Goal: Browse casually: Explore the website without a specific task or goal

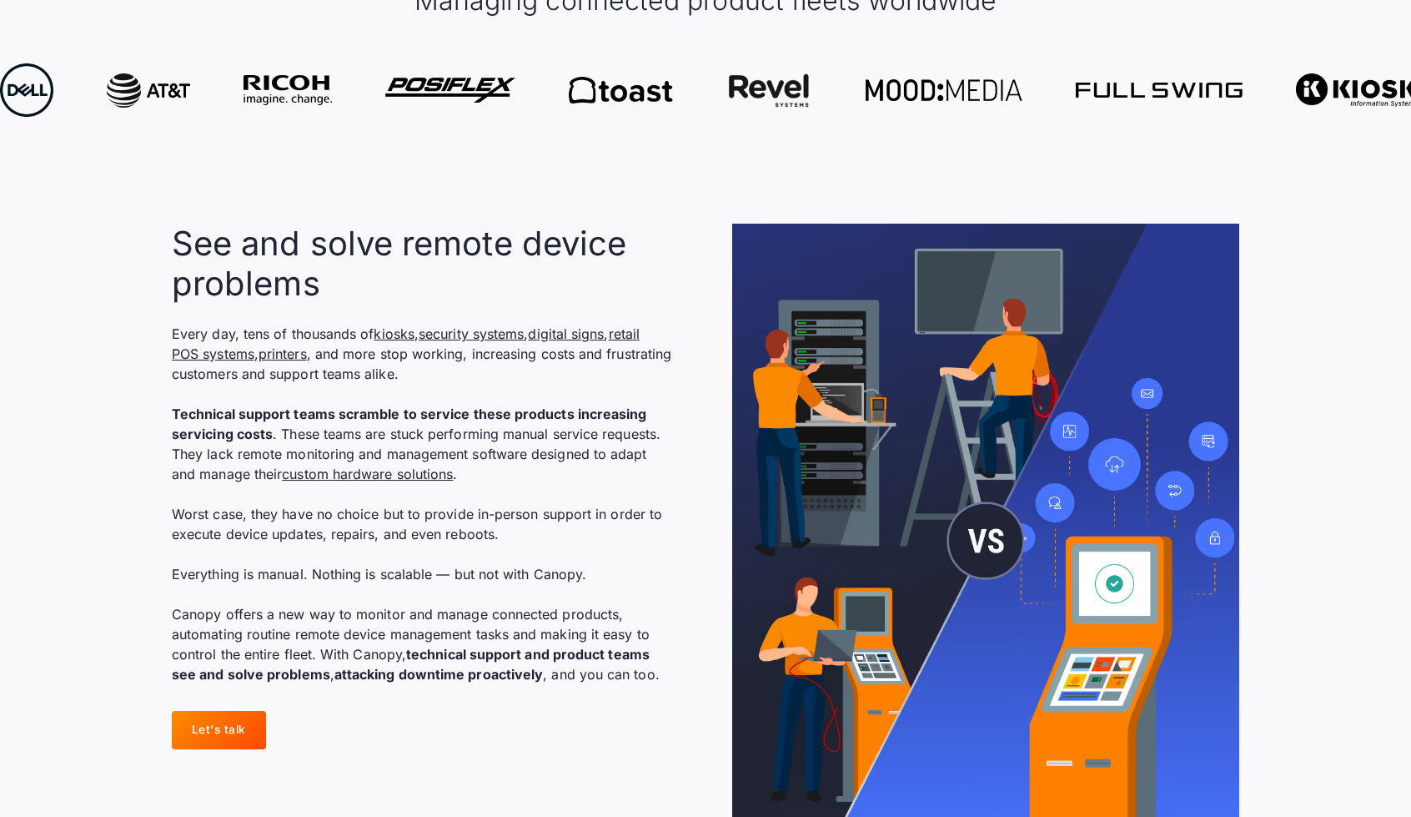
scroll to position [1084, 0]
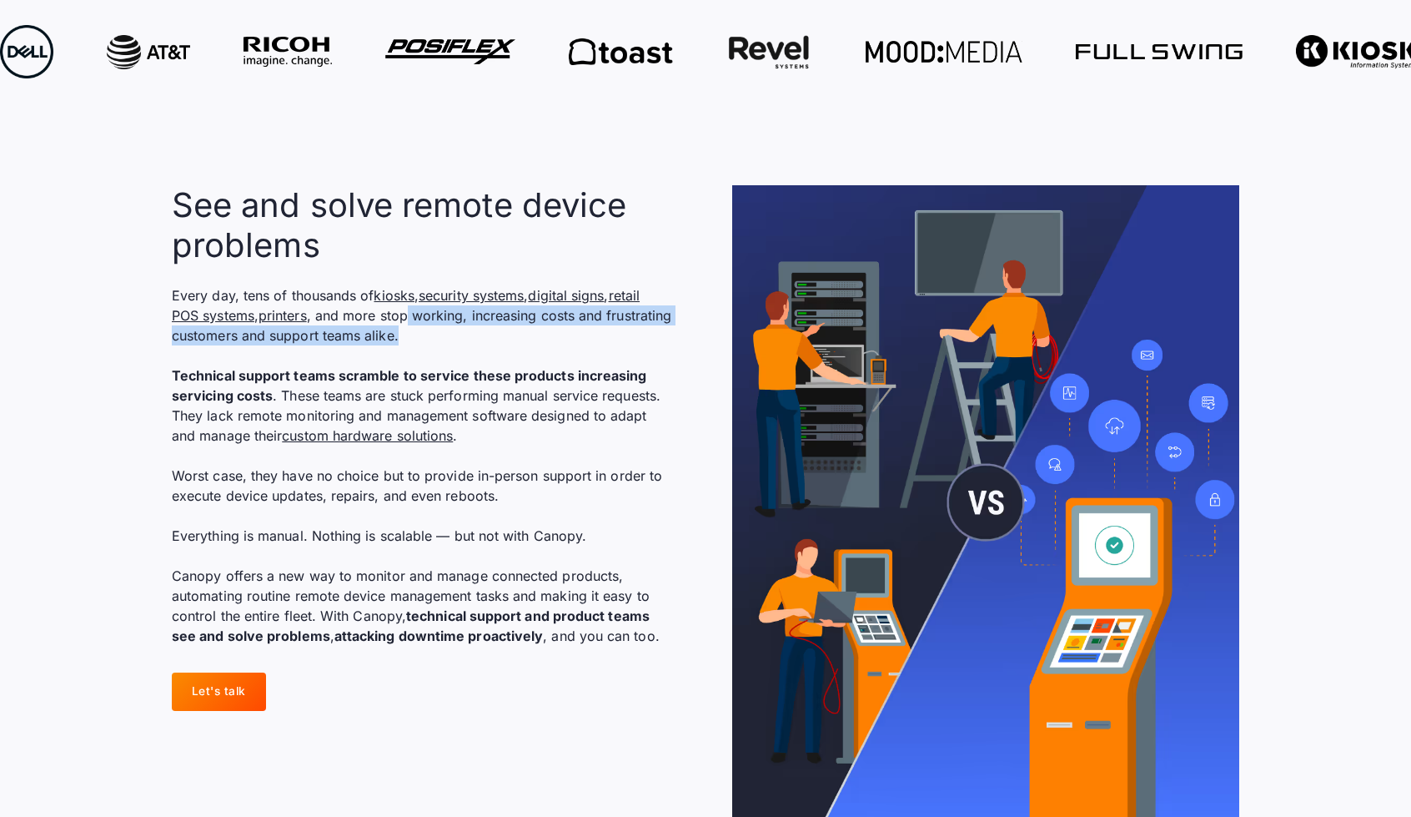
drag, startPoint x: 413, startPoint y: 276, endPoint x: 520, endPoint y: 296, distance: 109.4
click at [520, 296] on p "Every day, tens of thousands of kiosks , security systems , digital signs , ret…" at bounding box center [422, 465] width 500 height 360
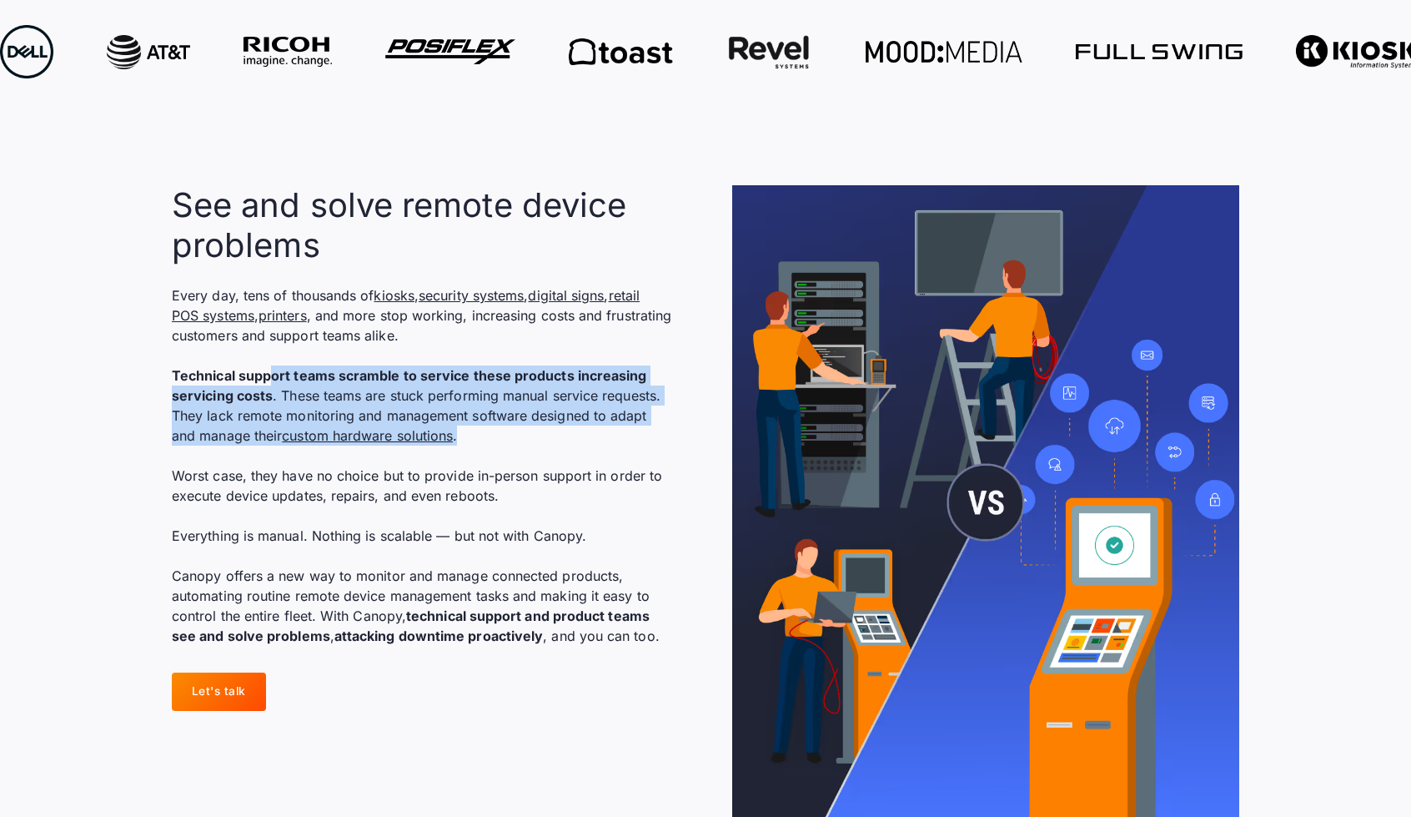
drag, startPoint x: 275, startPoint y: 331, endPoint x: 591, endPoint y: 393, distance: 321.3
click at [591, 393] on p "Every day, tens of thousands of kiosks , security systems , digital signs , ret…" at bounding box center [422, 465] width 500 height 360
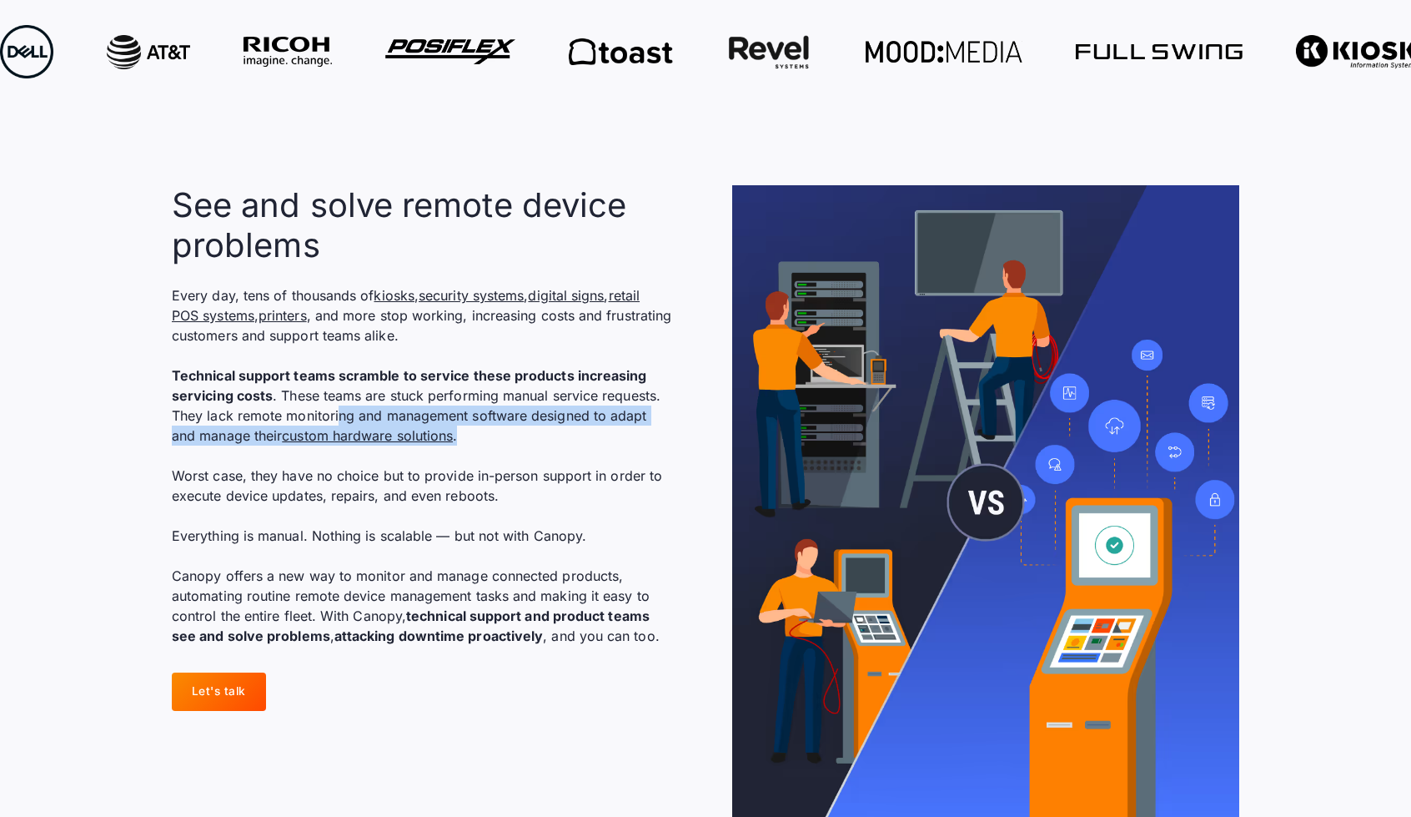
drag, startPoint x: 576, startPoint y: 399, endPoint x: 337, endPoint y: 376, distance: 240.4
click at [337, 376] on p "Every day, tens of thousands of kiosks , security systems , digital signs , ret…" at bounding box center [422, 465] width 500 height 360
drag, startPoint x: 264, startPoint y: 378, endPoint x: 582, endPoint y: 401, distance: 319.5
click at [582, 401] on p "Every day, tens of thousands of kiosks , security systems , digital signs , ret…" at bounding box center [422, 465] width 500 height 360
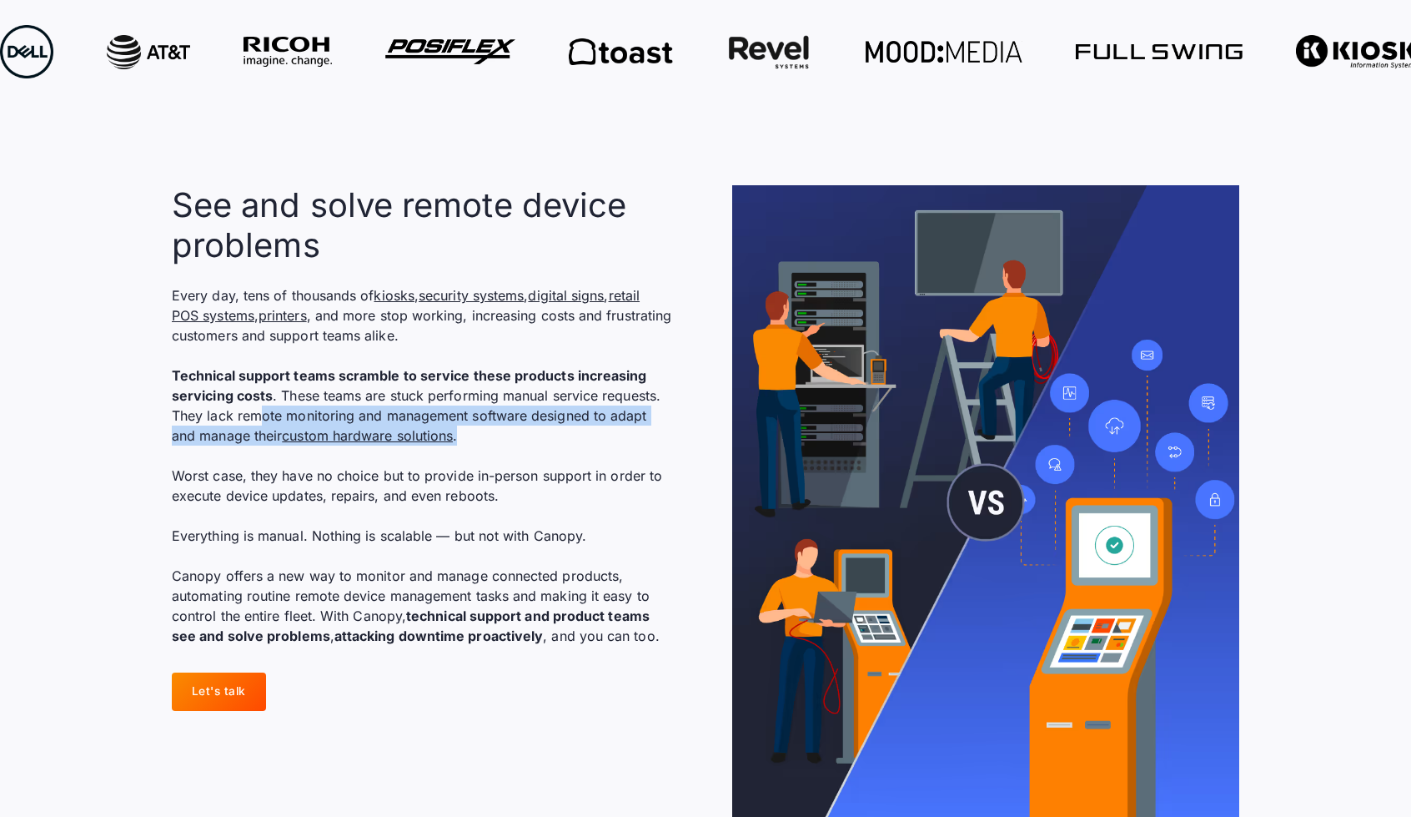
click at [582, 401] on p "Every day, tens of thousands of kiosks , security systems , digital signs , ret…" at bounding box center [422, 465] width 500 height 360
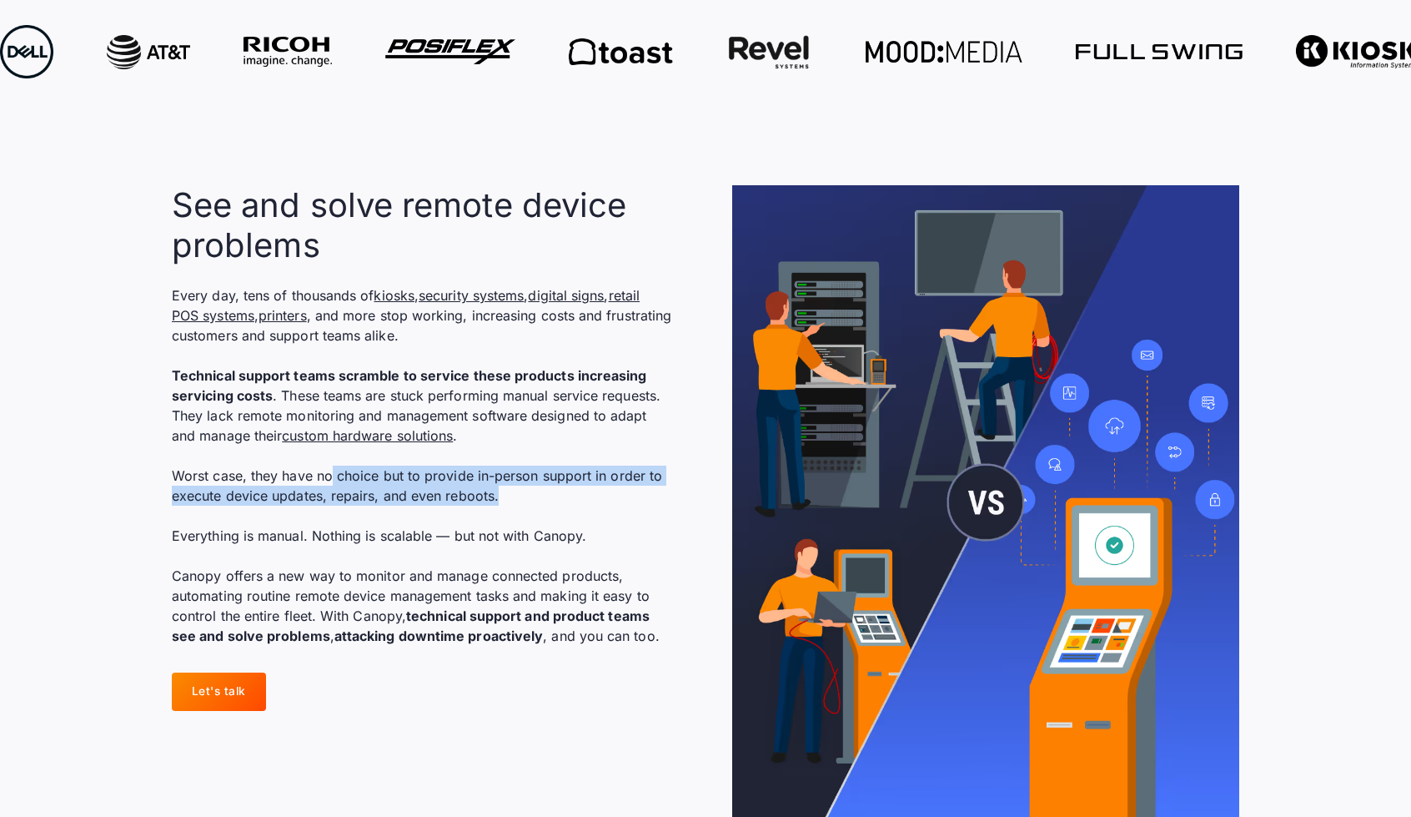
drag, startPoint x: 331, startPoint y: 434, endPoint x: 552, endPoint y: 463, distance: 223.0
click at [552, 463] on p "Every day, tens of thousands of kiosks , security systems , digital signs , ret…" at bounding box center [422, 465] width 500 height 360
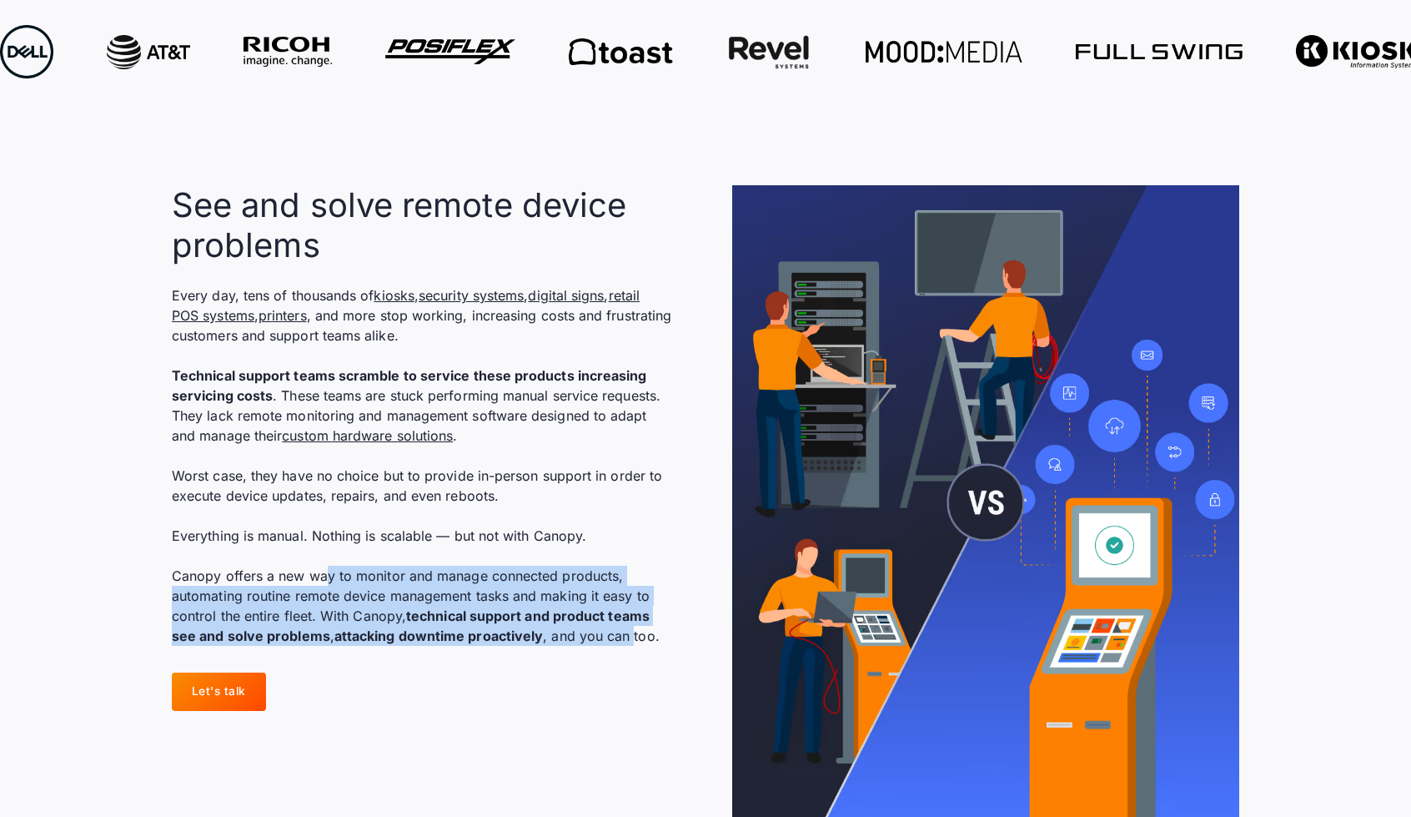
drag, startPoint x: 325, startPoint y: 530, endPoint x: 631, endPoint y: 595, distance: 312.9
click at [631, 595] on p "Every day, tens of thousands of kiosks , security systems , digital signs , ret…" at bounding box center [422, 465] width 500 height 360
drag, startPoint x: 646, startPoint y: 597, endPoint x: 273, endPoint y: 560, distance: 374.7
click at [273, 560] on p "Every day, tens of thousands of kiosks , security systems , digital signs , ret…" at bounding box center [422, 465] width 500 height 360
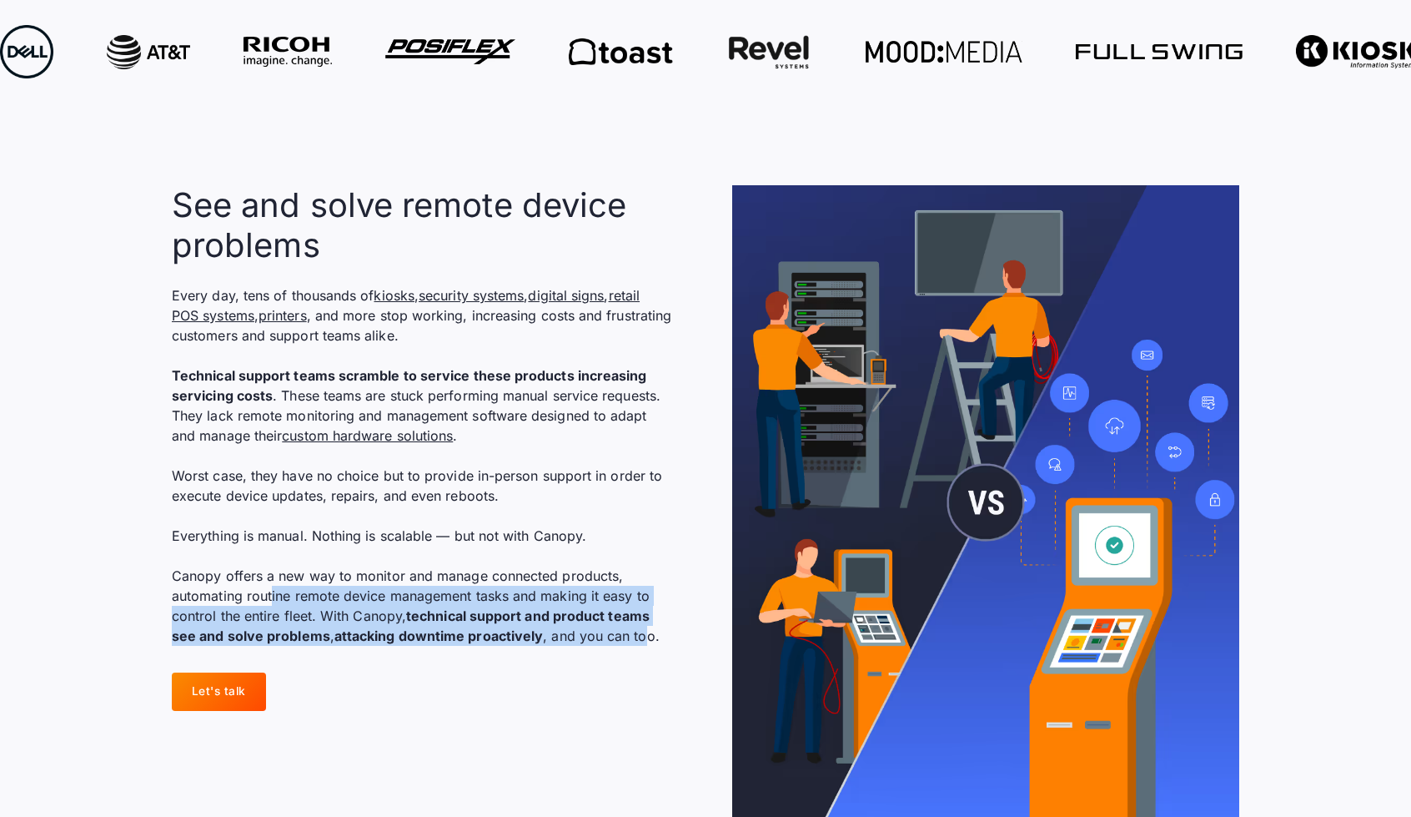
click at [273, 560] on p "Every day, tens of thousands of kiosks , security systems , digital signs , ret…" at bounding box center [422, 465] width 500 height 360
drag, startPoint x: 224, startPoint y: 562, endPoint x: 646, endPoint y: 597, distance: 423.5
click at [646, 597] on p "Every day, tens of thousands of kiosks , security systems , digital signs , ret…" at bounding box center [422, 465] width 500 height 360
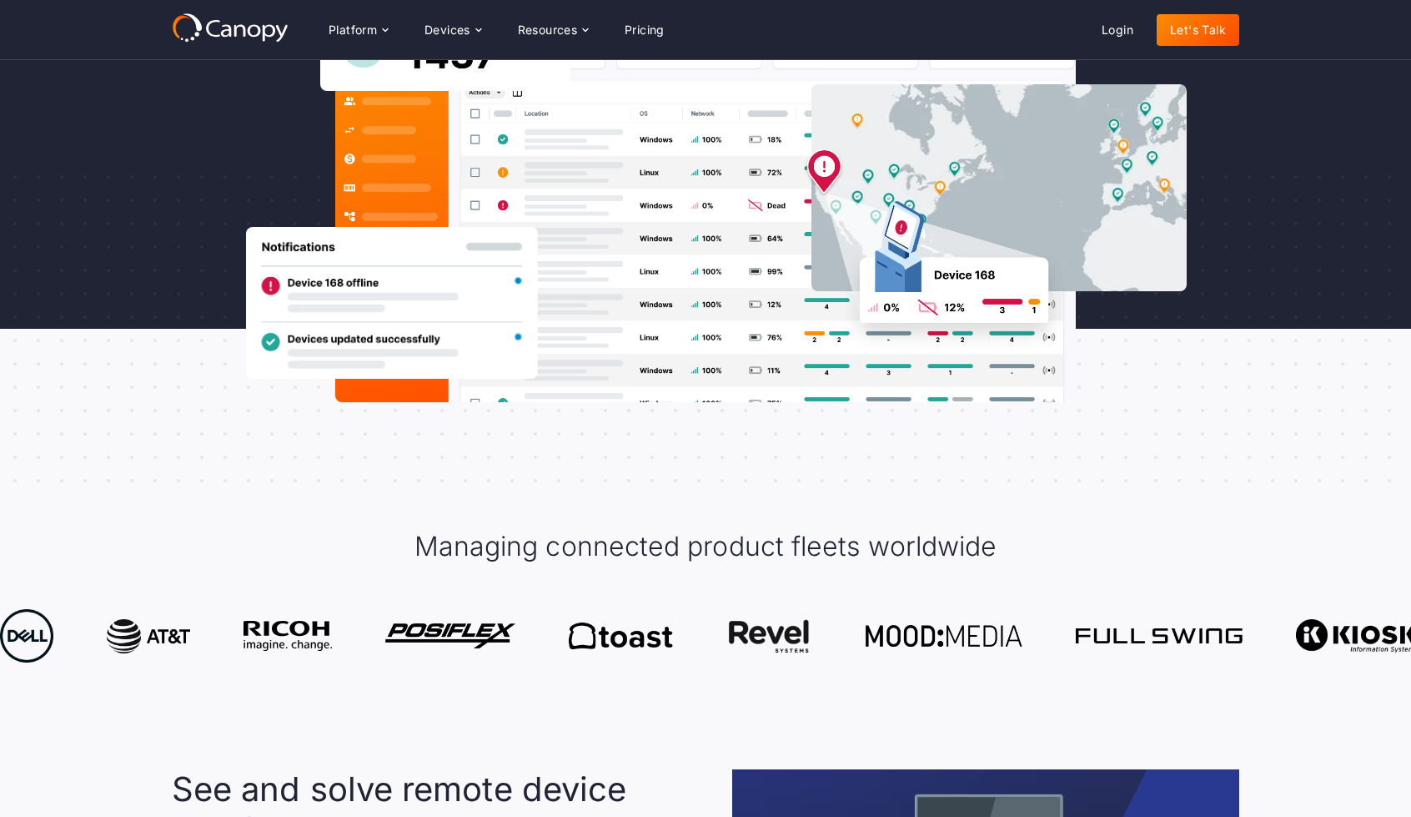
scroll to position [83, 0]
